Goal: Task Accomplishment & Management: Manage account settings

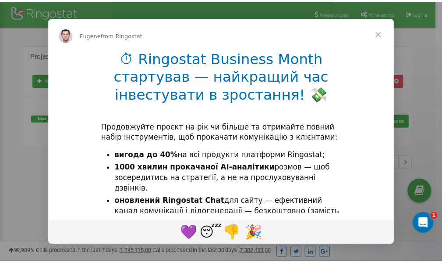
scroll to position [131, 0]
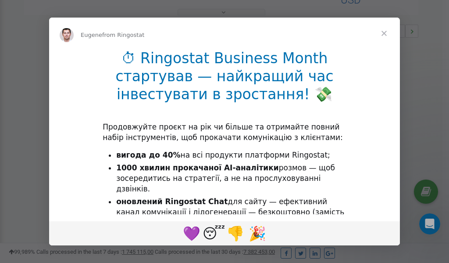
click at [386, 32] on span "Close" at bounding box center [384, 34] width 32 height 32
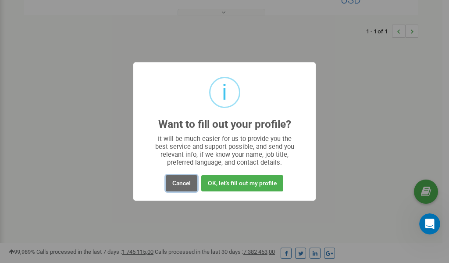
click at [186, 184] on button "Cancel" at bounding box center [182, 183] width 32 height 16
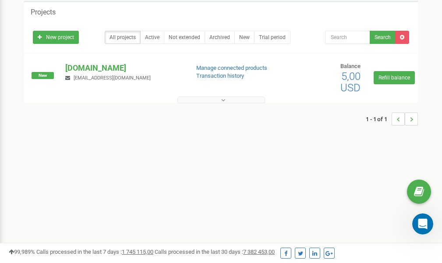
scroll to position [0, 0]
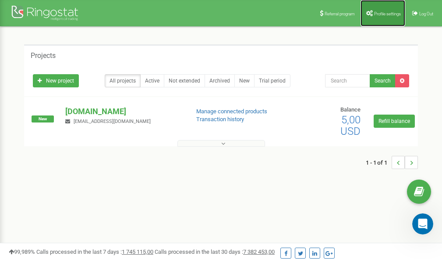
click at [381, 14] on span "Profile settings" at bounding box center [388, 13] width 27 height 5
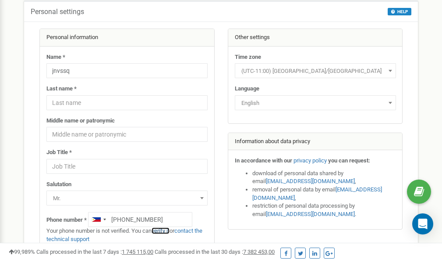
click at [166, 231] on link "verify it" at bounding box center [161, 230] width 18 height 7
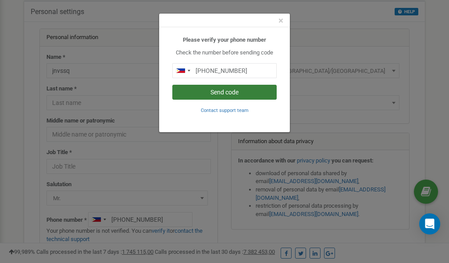
click at [212, 93] on button "Send code" at bounding box center [224, 92] width 104 height 15
